Goal: Information Seeking & Learning: Learn about a topic

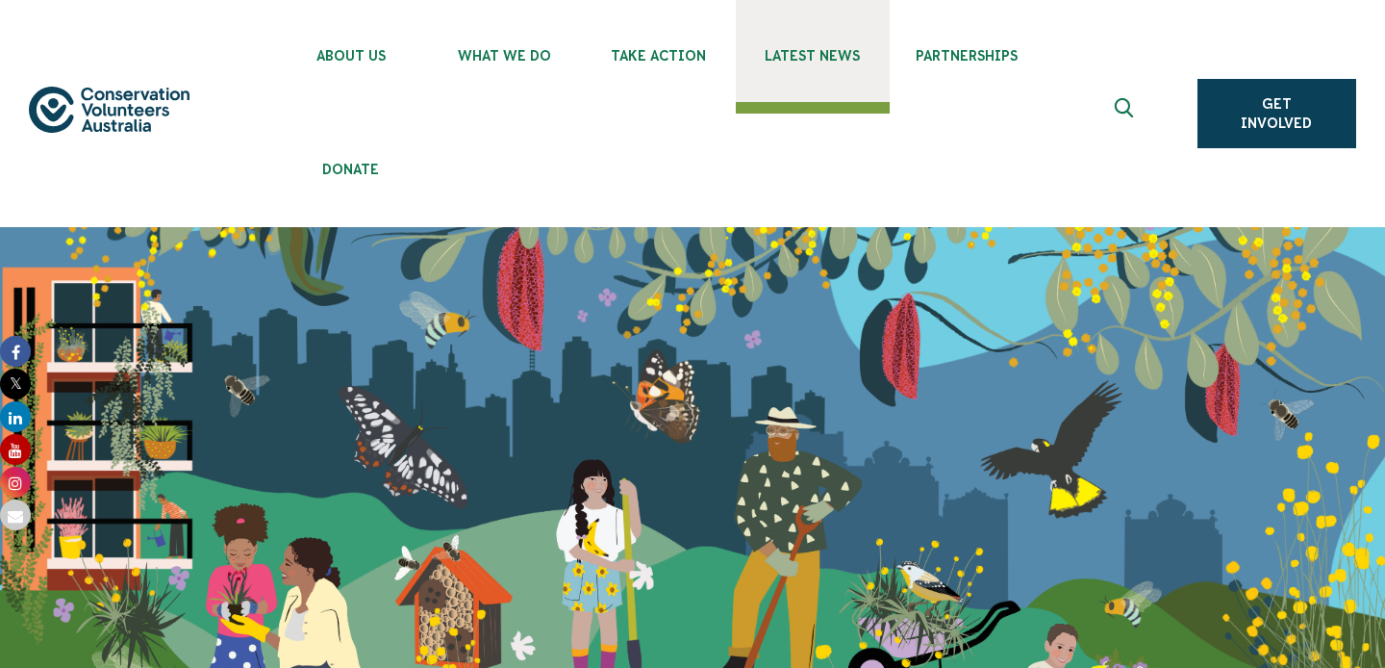
click at [829, 68] on link "Latest News" at bounding box center [813, 51] width 154 height 102
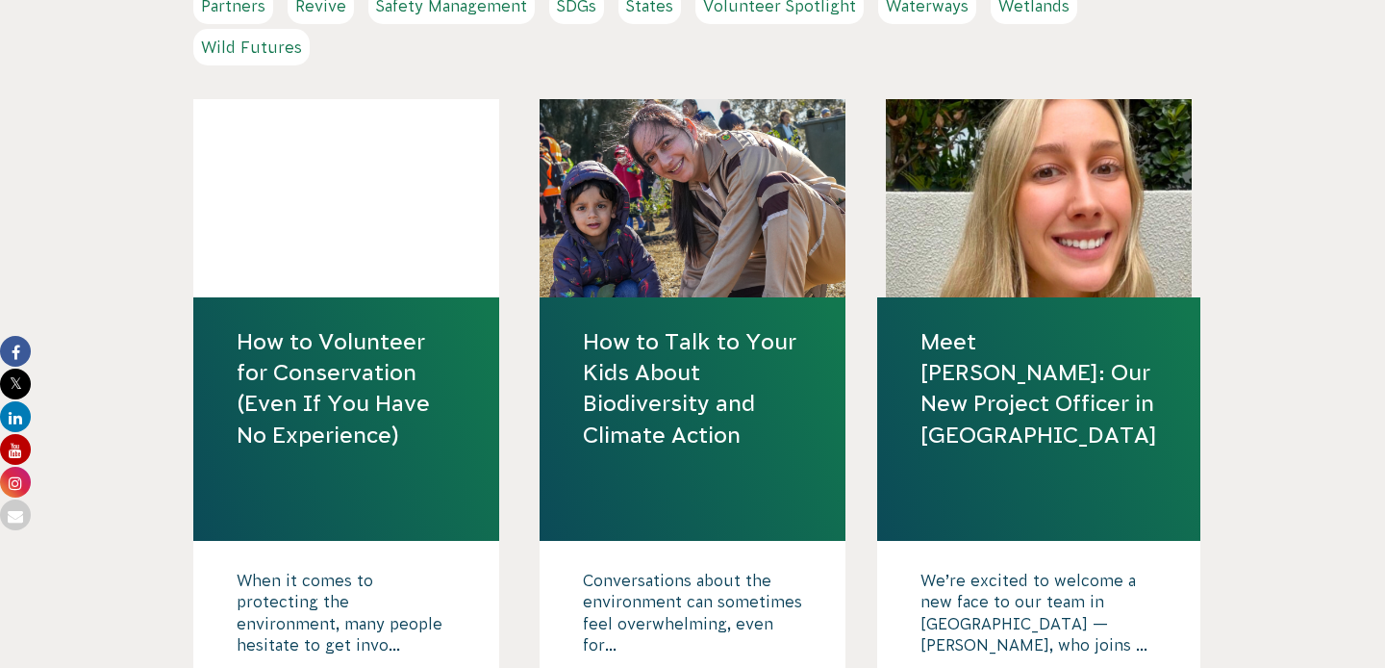
scroll to position [896, 0]
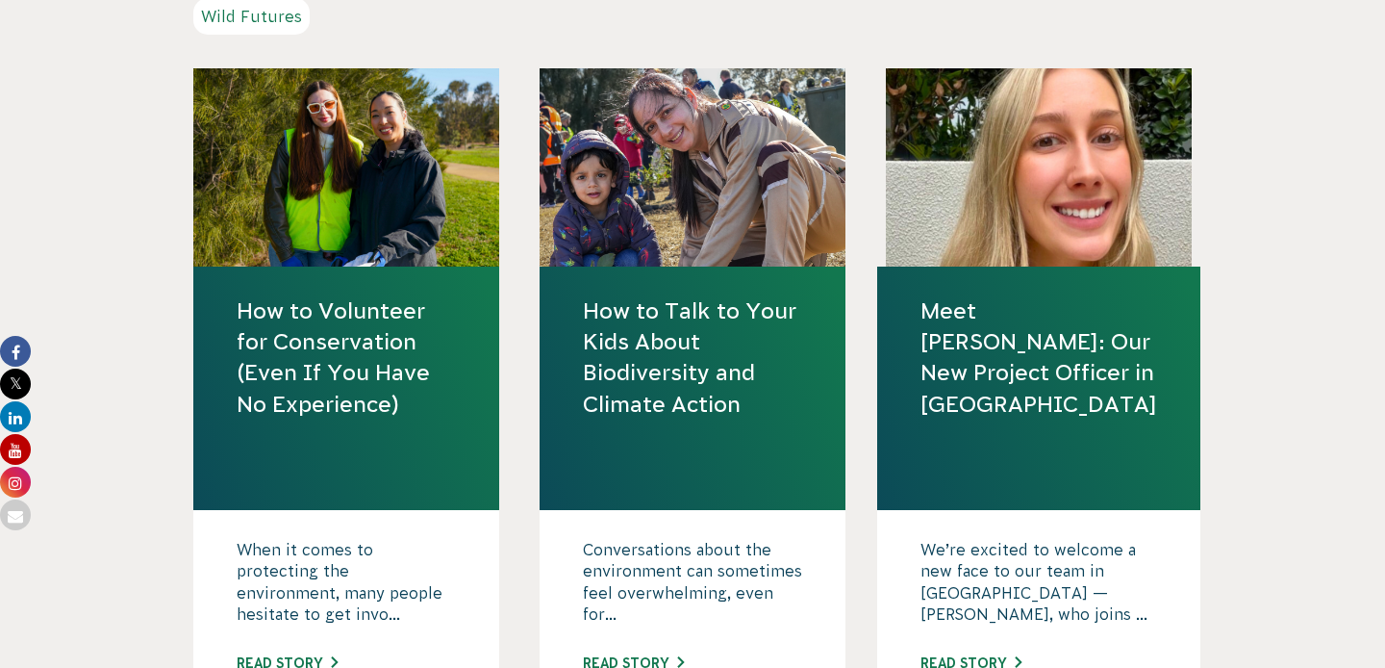
click at [978, 352] on link "Meet [PERSON_NAME]: Our New Project Officer in [GEOGRAPHIC_DATA]" at bounding box center [1039, 357] width 237 height 124
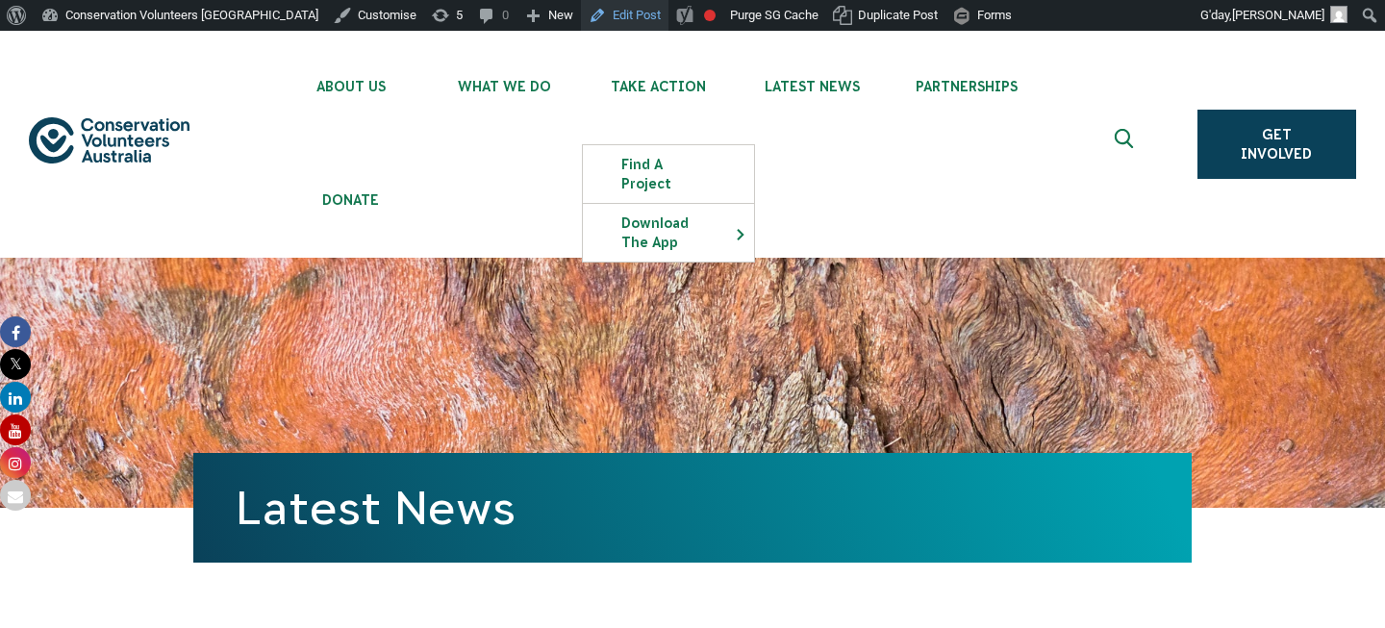
click at [581, 16] on link "Edit Post" at bounding box center [625, 15] width 88 height 31
